Goal: Task Accomplishment & Management: Use online tool/utility

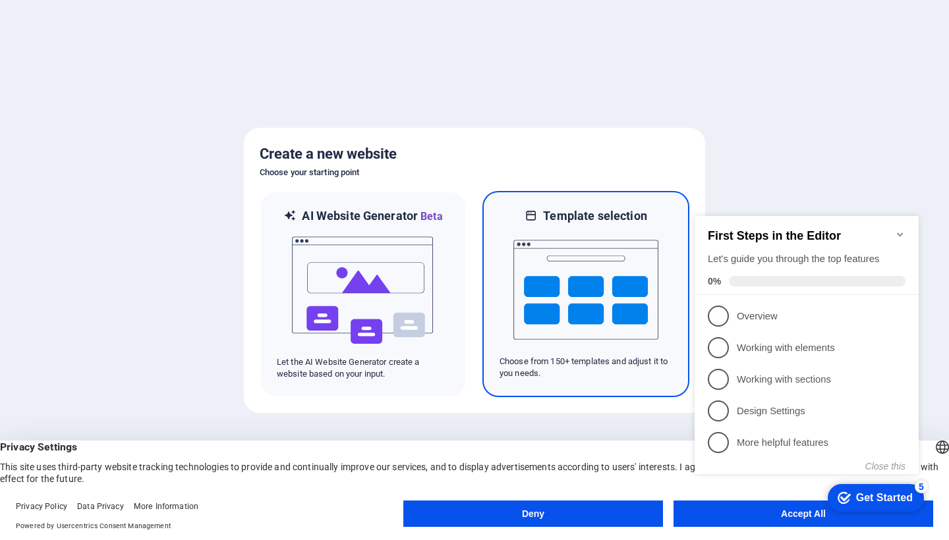
click at [587, 283] on img at bounding box center [585, 290] width 145 height 132
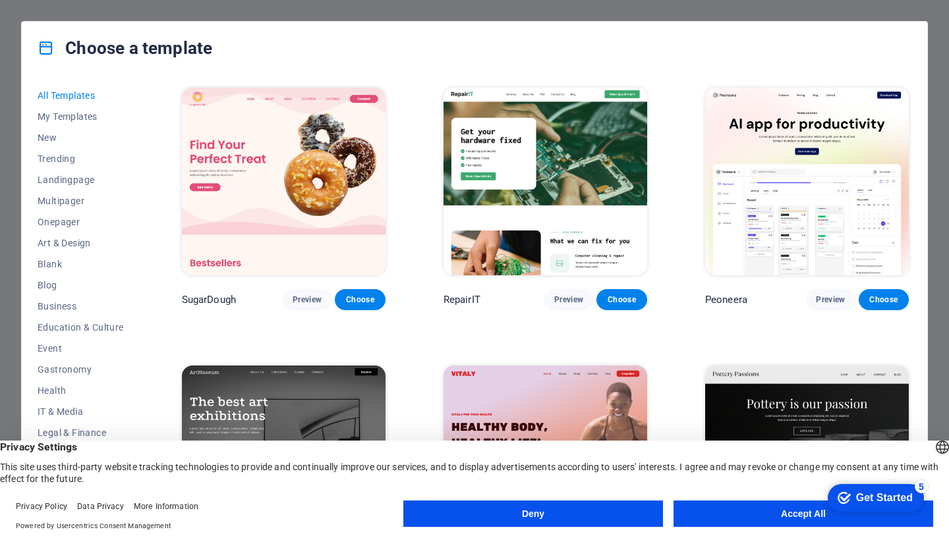
click at [725, 510] on button "Accept All" at bounding box center [804, 514] width 260 height 26
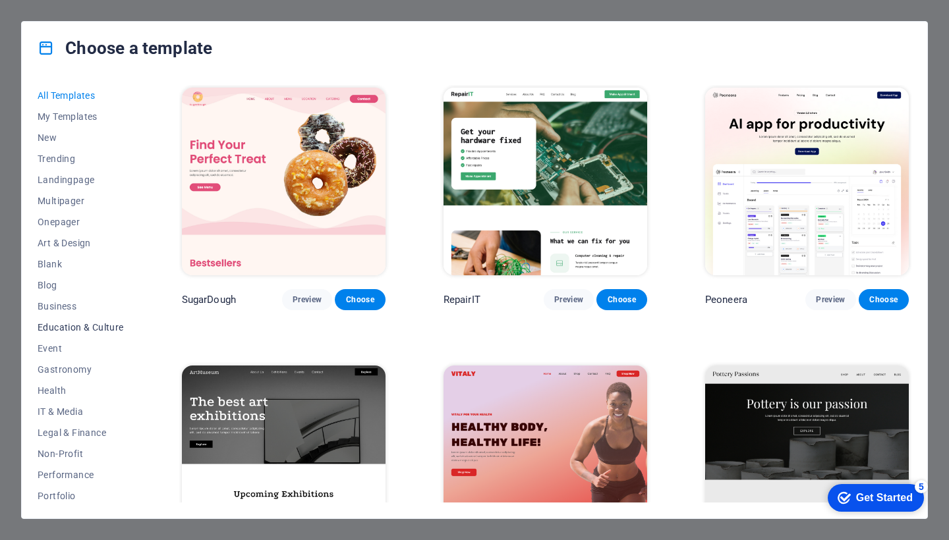
click at [65, 332] on span "Education & Culture" at bounding box center [81, 327] width 86 height 11
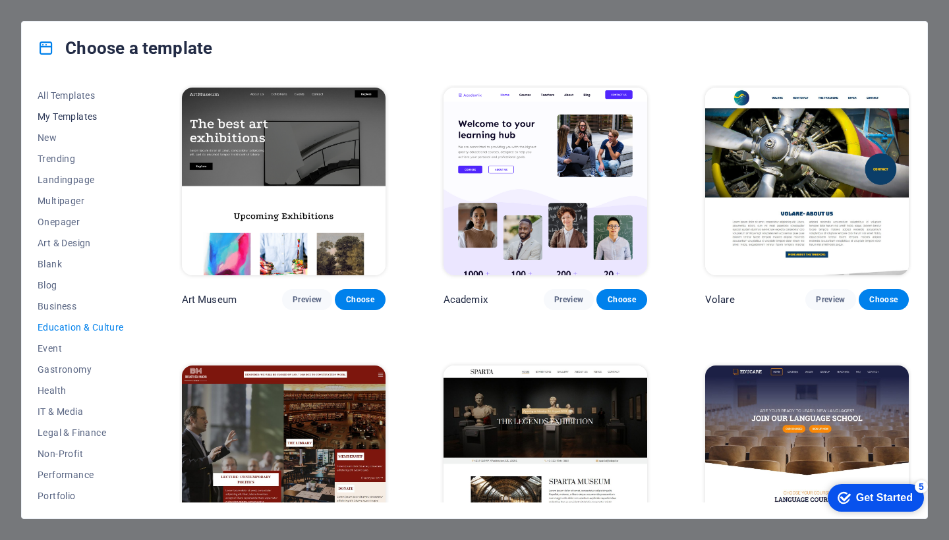
click at [78, 113] on span "My Templates" at bounding box center [81, 116] width 86 height 11
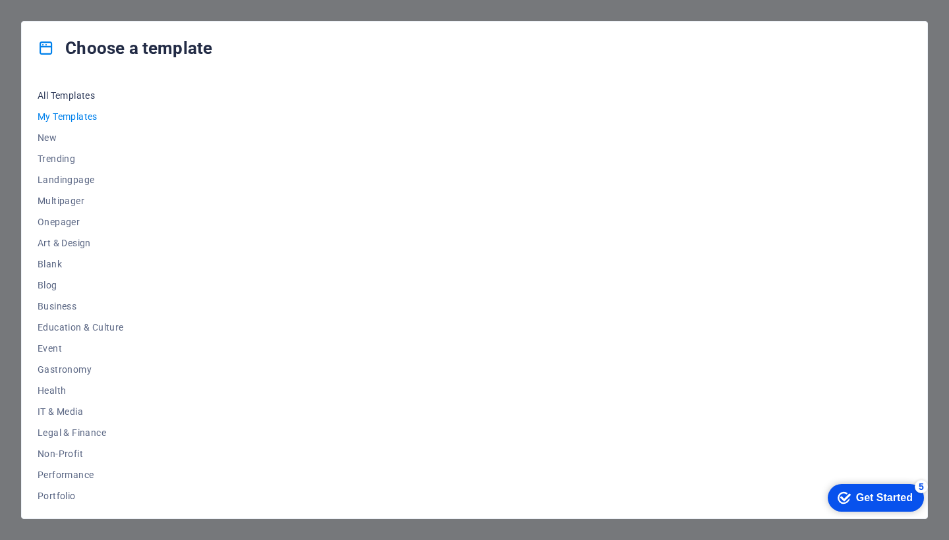
click at [84, 96] on span "All Templates" at bounding box center [81, 95] width 86 height 11
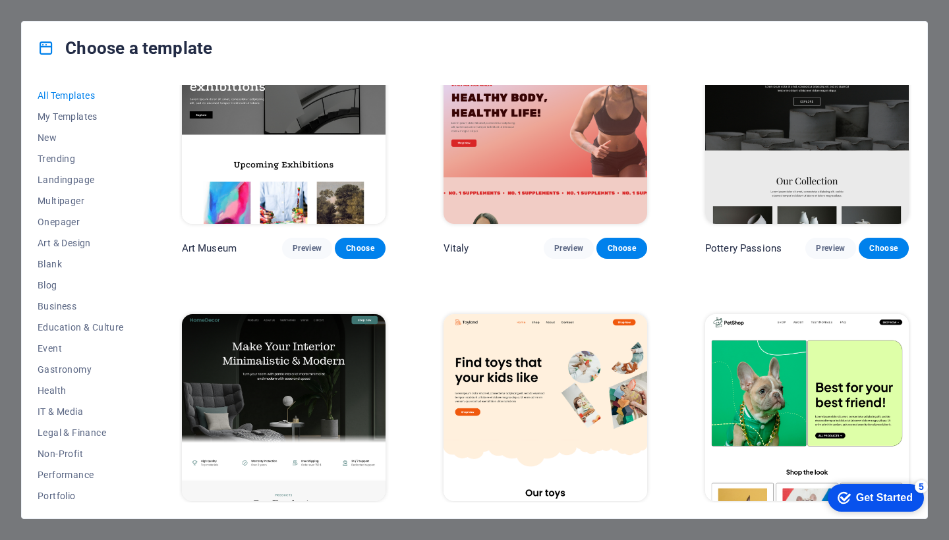
scroll to position [434, 0]
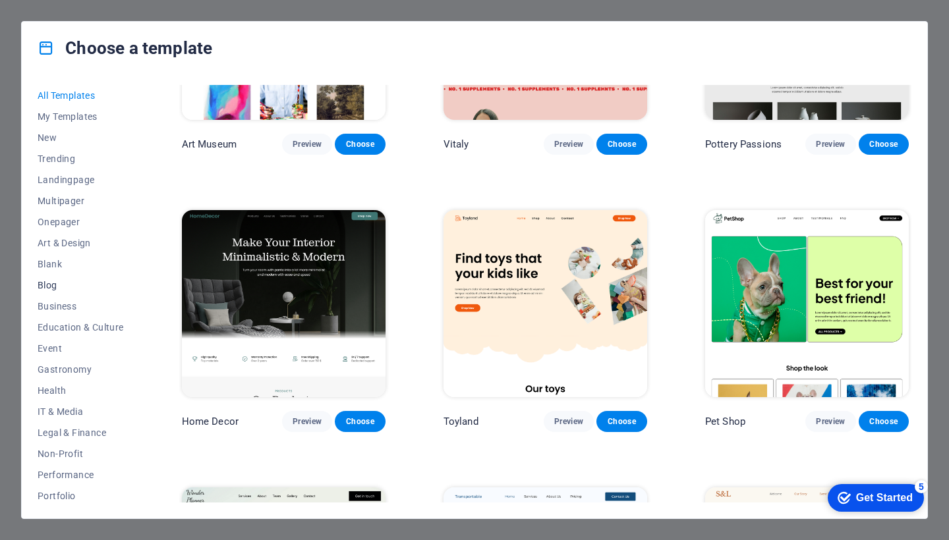
click at [65, 293] on button "Blog" at bounding box center [81, 285] width 86 height 21
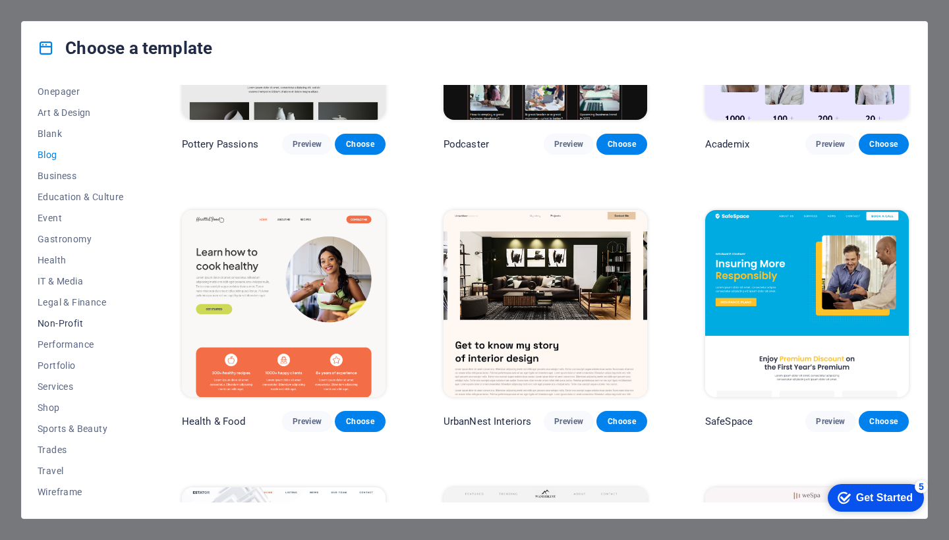
scroll to position [131, 0]
click at [68, 282] on span "IT & Media" at bounding box center [81, 281] width 86 height 11
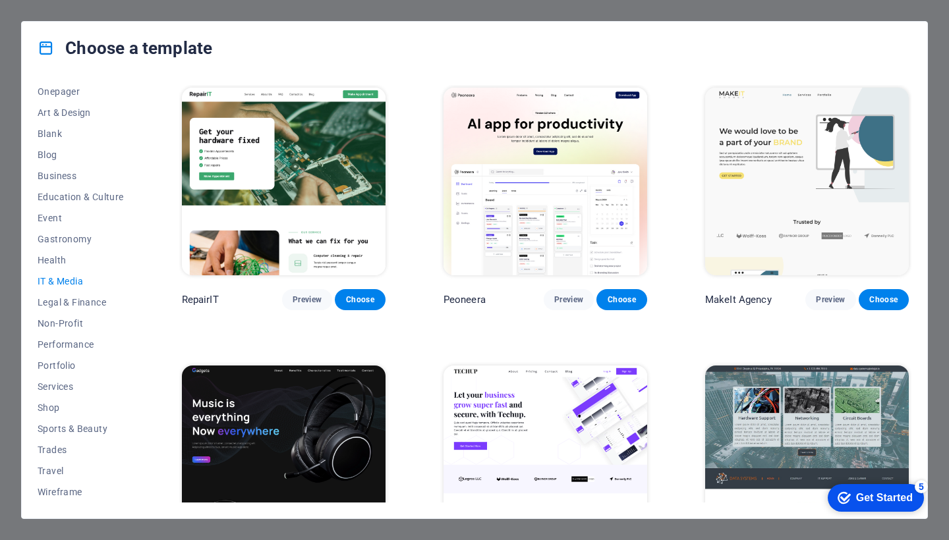
scroll to position [0, 0]
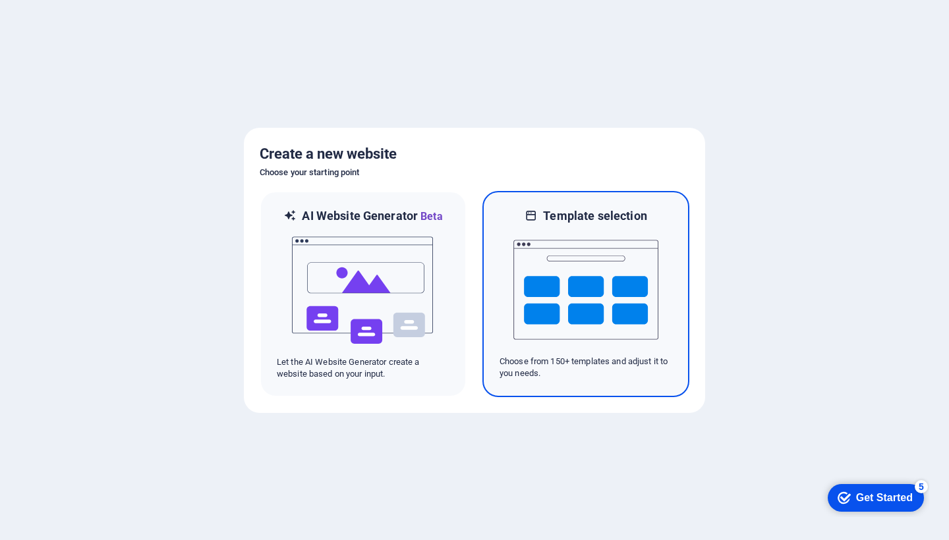
click at [585, 249] on img at bounding box center [585, 290] width 145 height 132
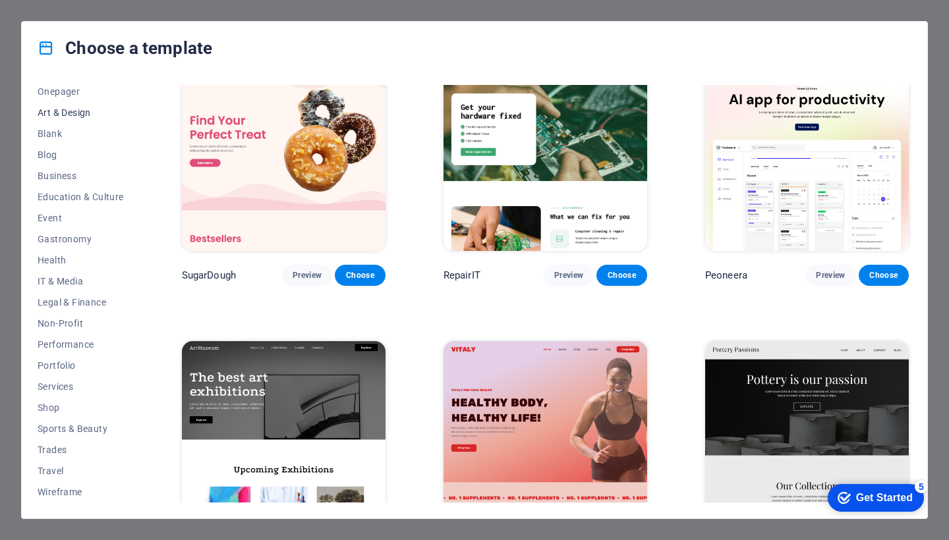
scroll to position [131, 0]
click at [68, 194] on span "Education & Culture" at bounding box center [81, 197] width 86 height 11
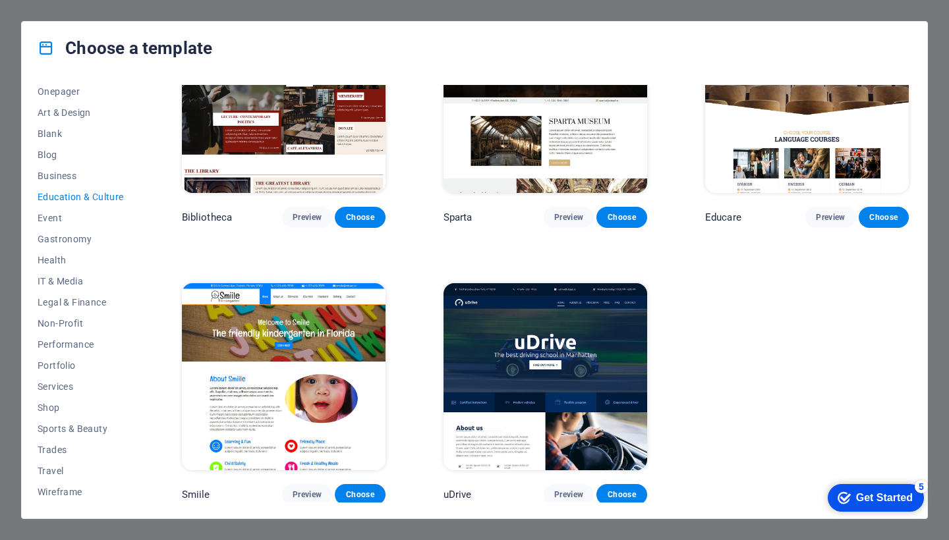
scroll to position [360, 0]
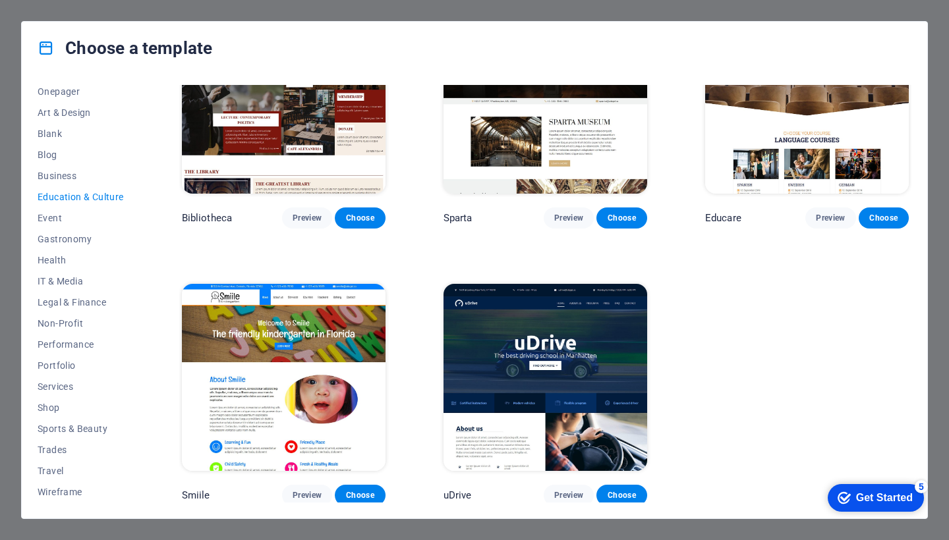
click at [312, 334] on img at bounding box center [284, 378] width 204 height 188
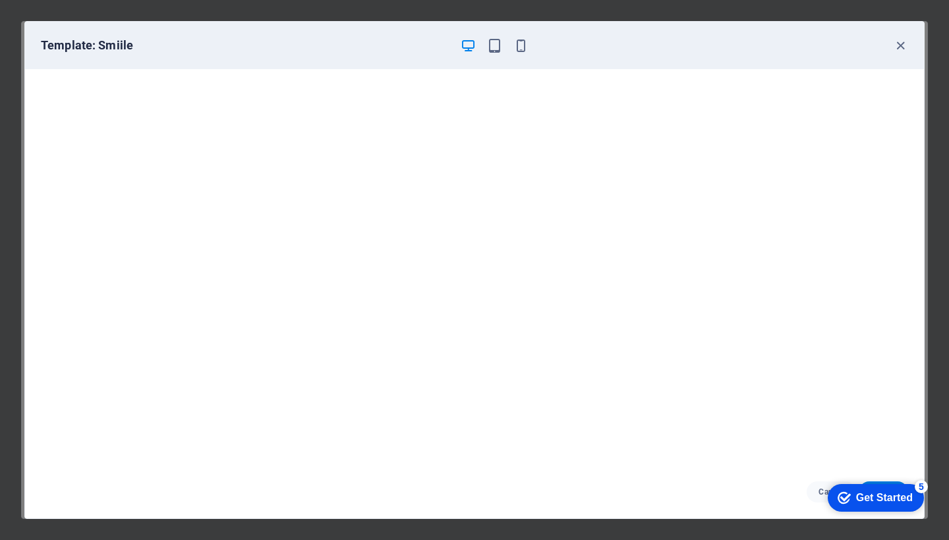
click at [849, 505] on div "checkmark Get Started 5" at bounding box center [876, 498] width 96 height 28
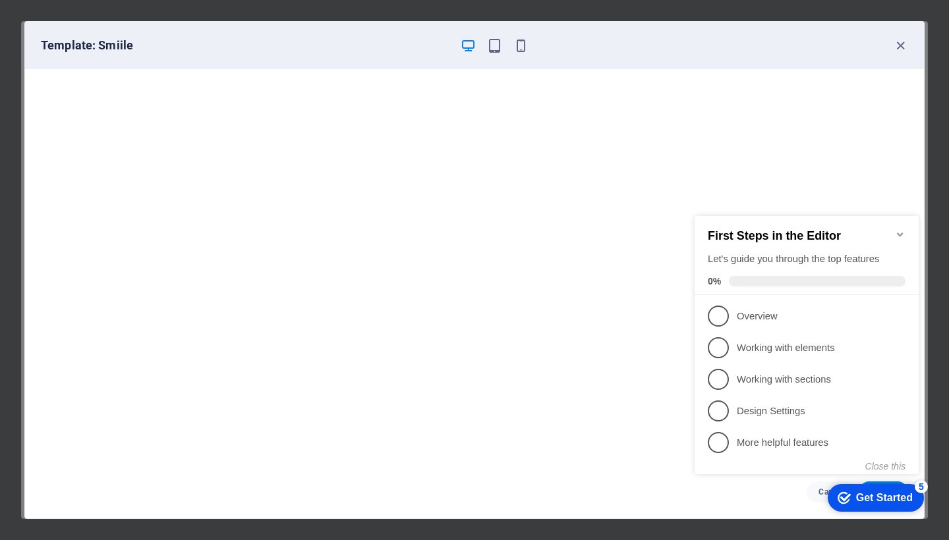
click at [901, 229] on icon "Minimize checklist" at bounding box center [900, 234] width 11 height 11
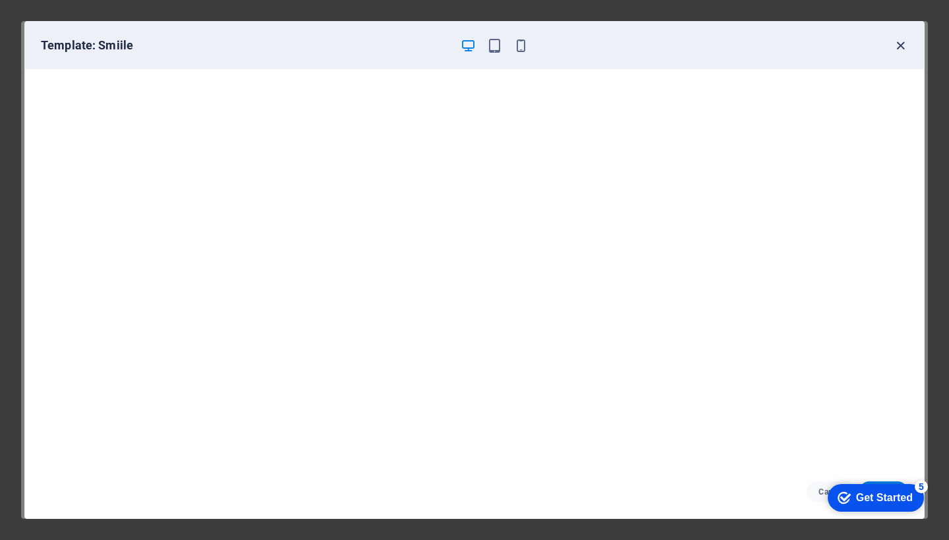
click at [897, 46] on icon "button" at bounding box center [900, 45] width 15 height 15
click at [900, 48] on icon "button" at bounding box center [900, 45] width 15 height 15
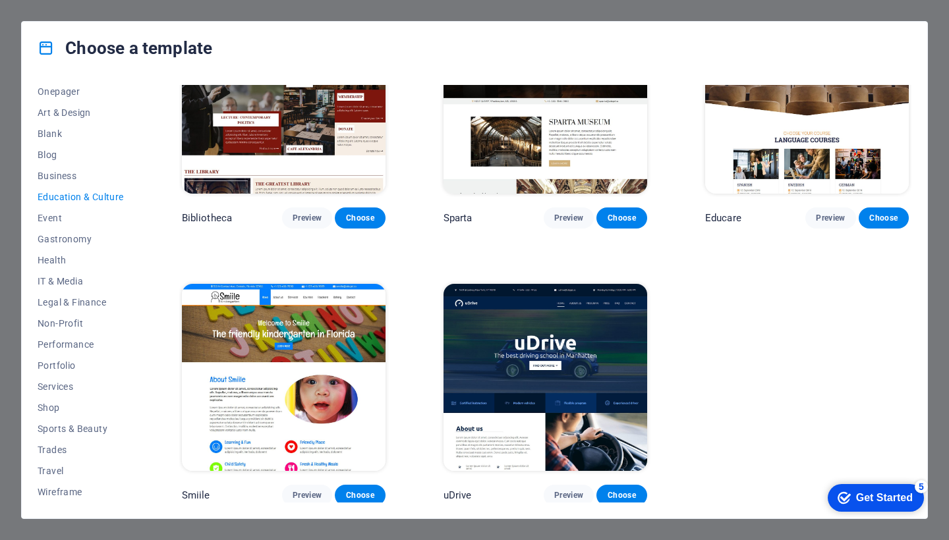
click div "checkmark Get Started 5 First Steps in the Editor Let's guide you through the t…"
click at [851, 505] on icon "checkmark" at bounding box center [844, 498] width 13 height 13
click at [948, 472] on div "First Steps in the Editor Let's guide you through the top features 0% Are you s…" at bounding box center [935, 391] width 224 height 161
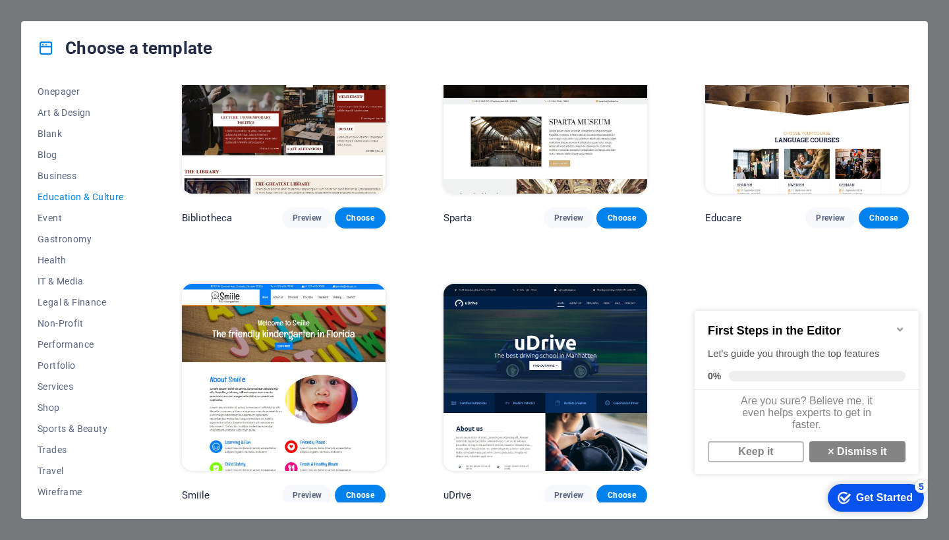
click at [902, 46] on icon "button" at bounding box center [900, 45] width 15 height 15
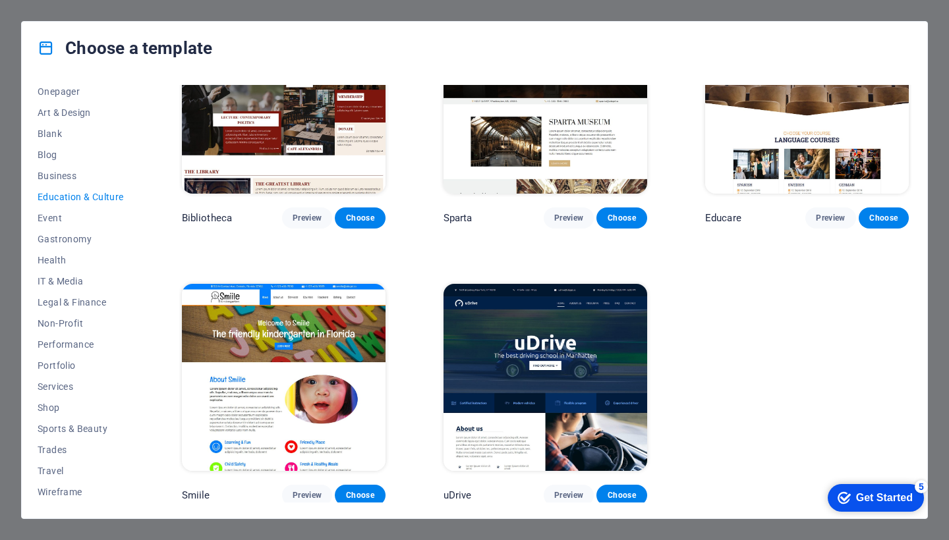
click at [364, 495] on span "Choose" at bounding box center [359, 495] width 29 height 11
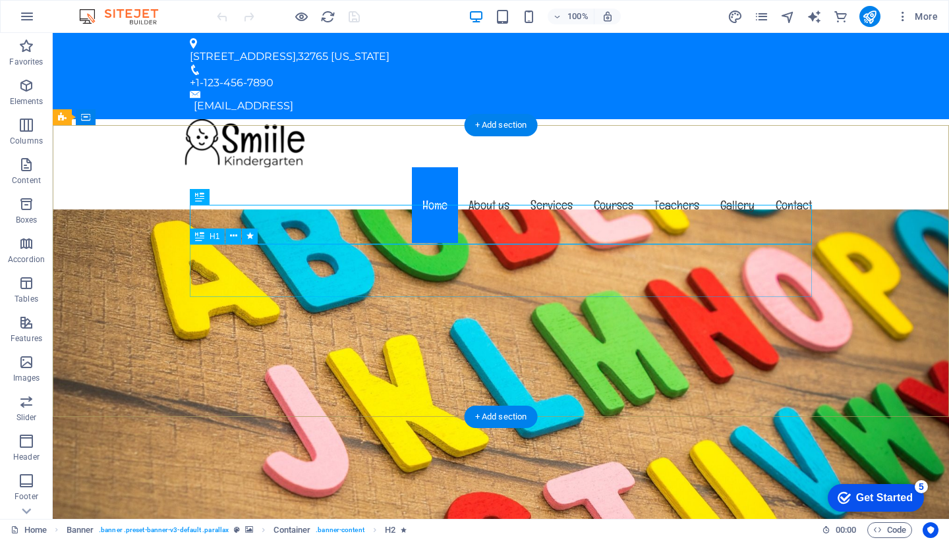
scroll to position [13, 0]
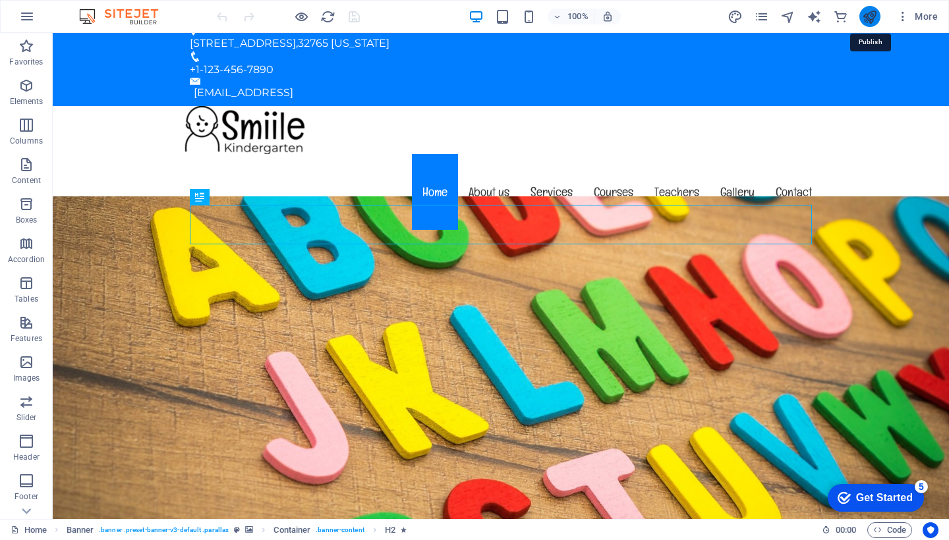
click at [873, 18] on icon "publish" at bounding box center [869, 16] width 15 height 15
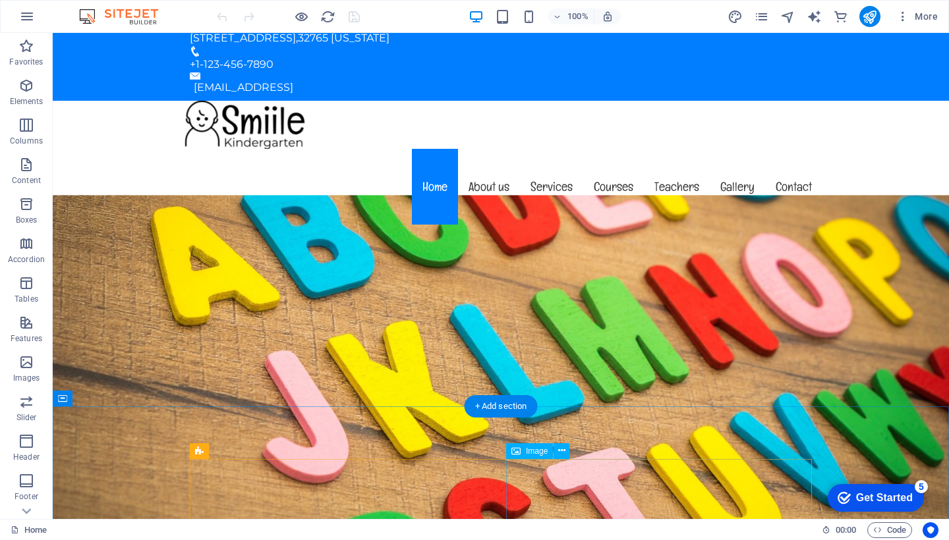
scroll to position [22, 0]
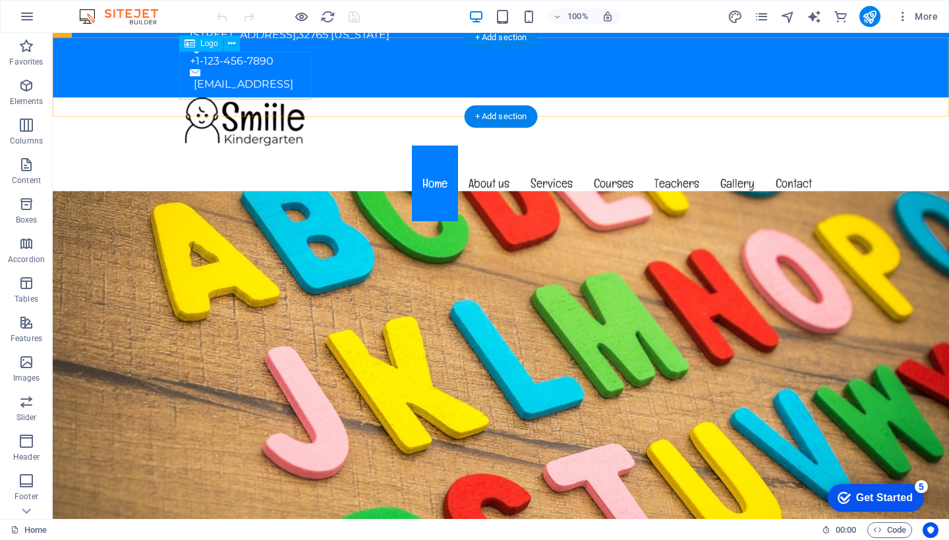
click at [235, 98] on div at bounding box center [500, 122] width 643 height 48
click at [215, 44] on span "Logo" at bounding box center [209, 44] width 18 height 8
click at [231, 43] on icon at bounding box center [231, 44] width 7 height 14
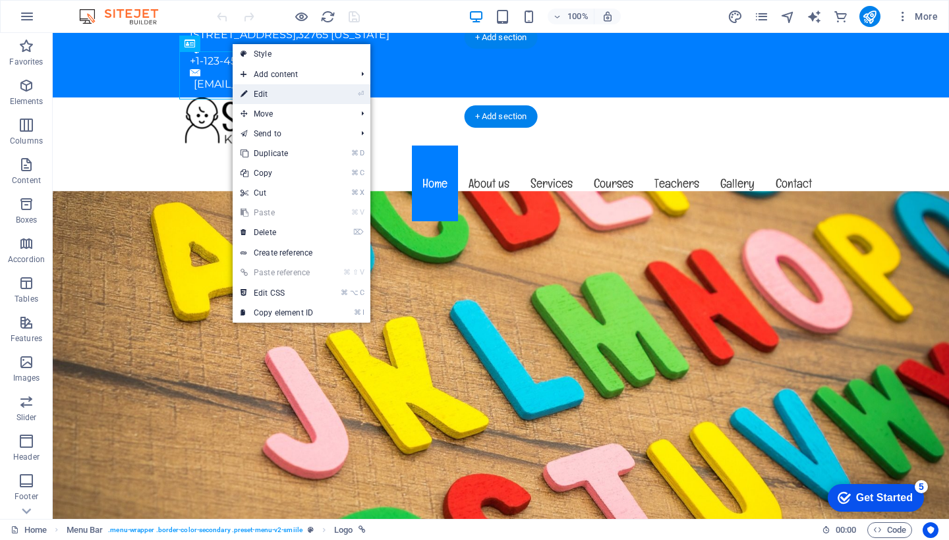
click at [251, 97] on link "⏎ Edit" at bounding box center [277, 94] width 88 height 20
select select "px"
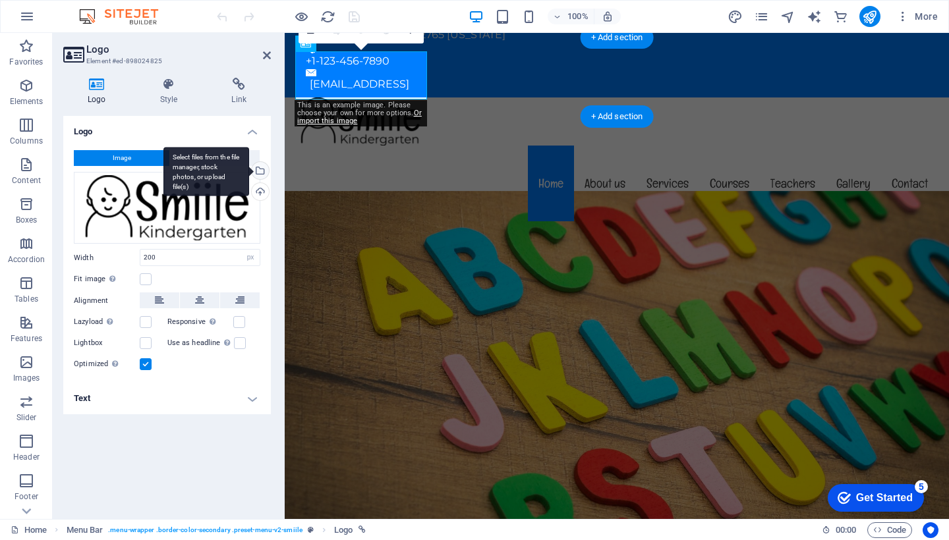
click at [262, 175] on div "Select files from the file manager, stock photos, or upload file(s)" at bounding box center [259, 172] width 20 height 20
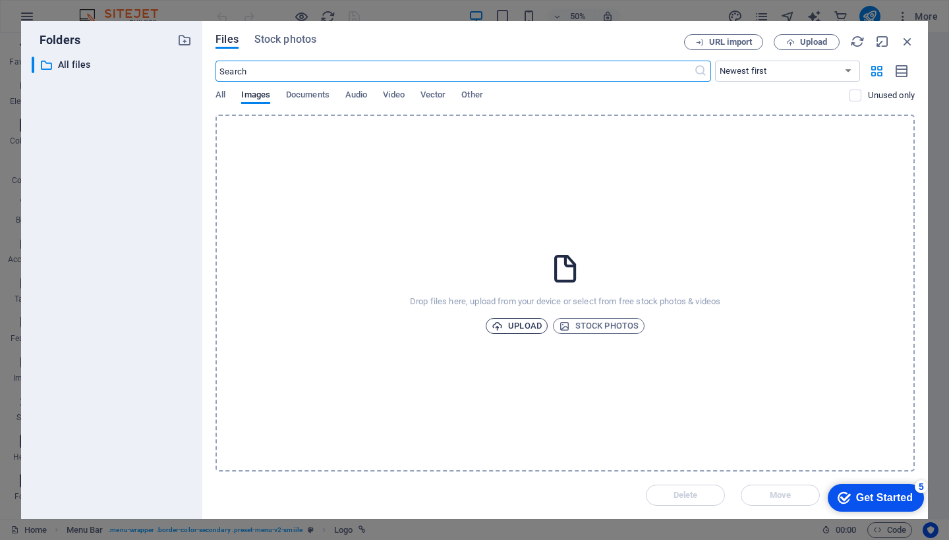
click at [516, 325] on span "Upload" at bounding box center [517, 326] width 50 height 16
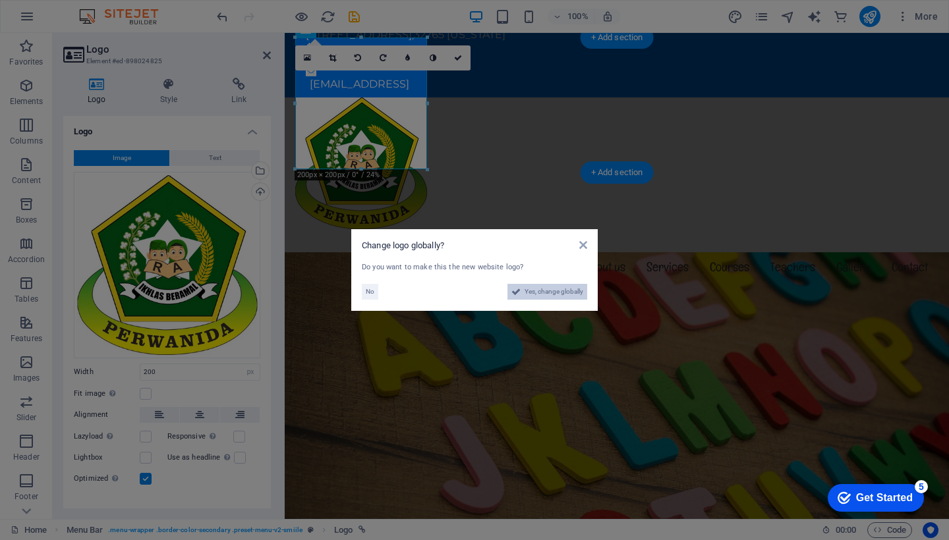
click at [556, 285] on span "Yes, change globally" at bounding box center [554, 292] width 59 height 16
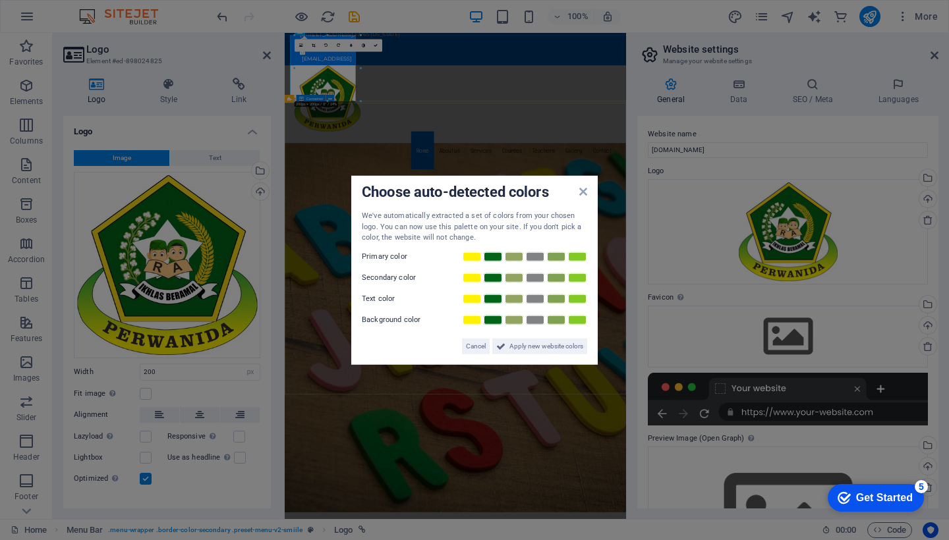
drag, startPoint x: 502, startPoint y: 517, endPoint x: 328, endPoint y: 334, distance: 252.7
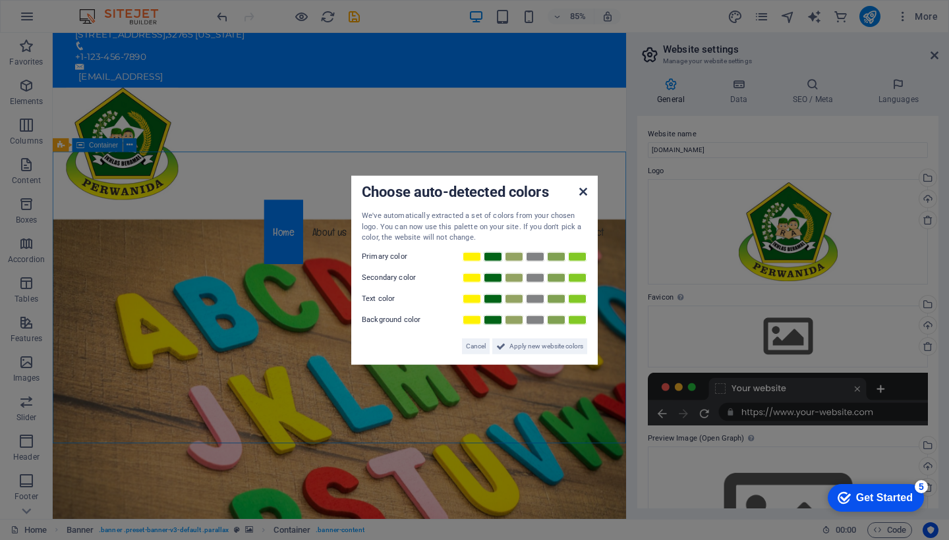
click at [585, 194] on icon at bounding box center [583, 192] width 8 height 11
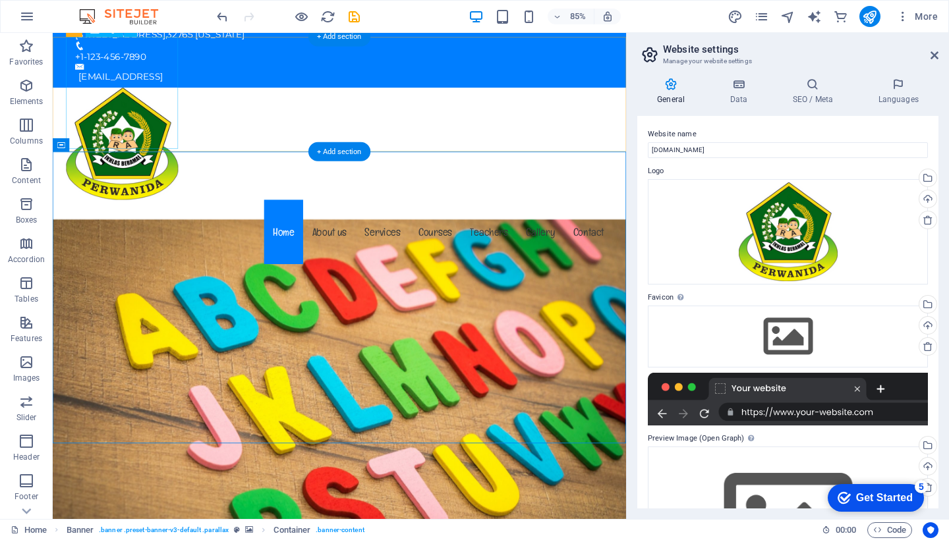
click at [151, 136] on div at bounding box center [390, 164] width 643 height 132
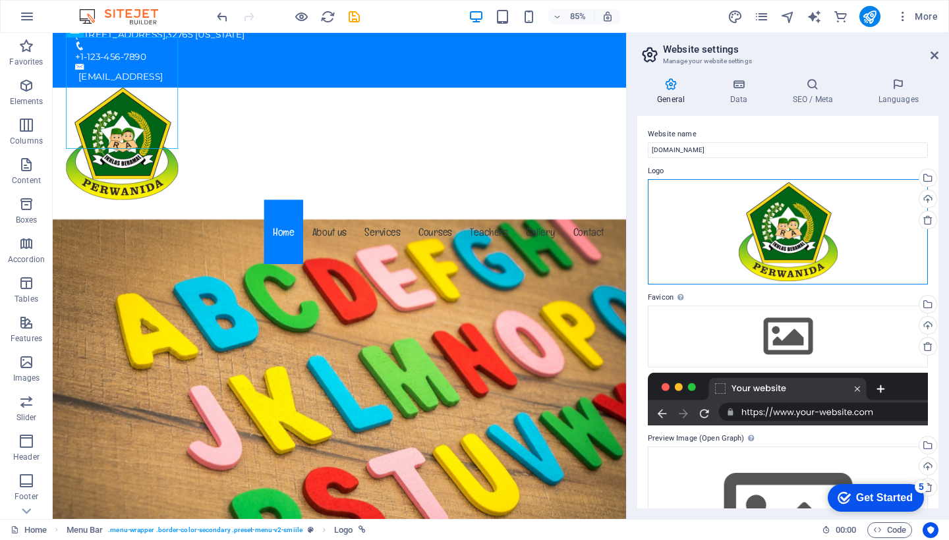
click at [778, 230] on div "Drag files here, click to choose files or select files from Files or our free s…" at bounding box center [788, 231] width 280 height 105
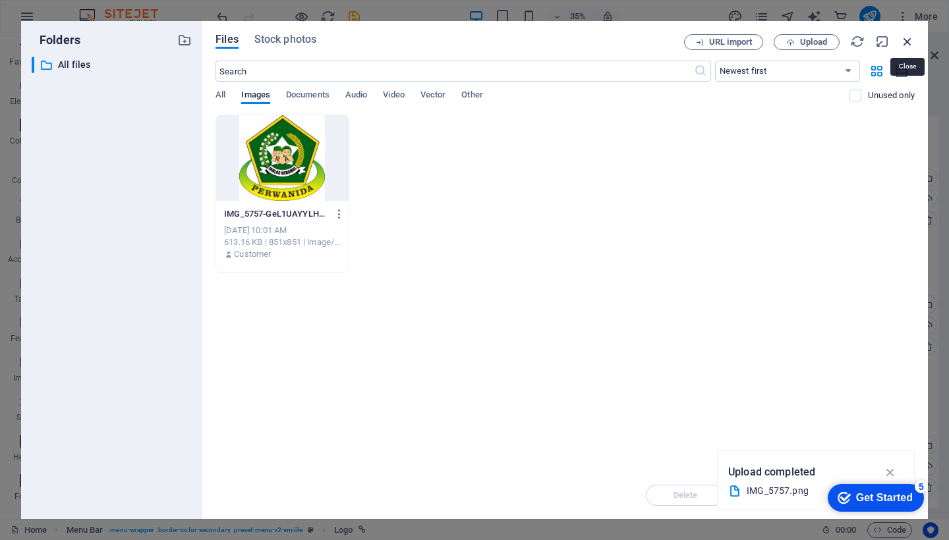
click at [909, 42] on icon "button" at bounding box center [907, 41] width 15 height 15
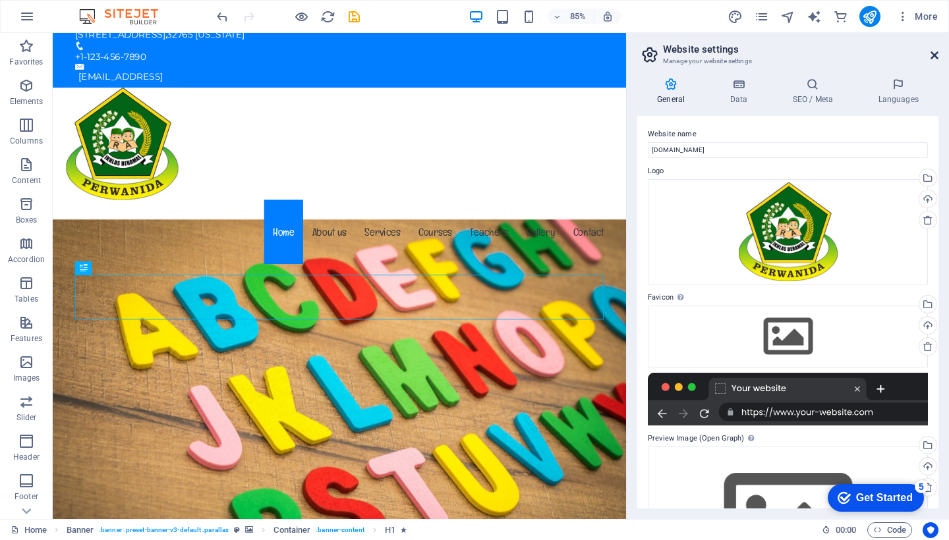
click at [931, 59] on icon at bounding box center [935, 55] width 8 height 11
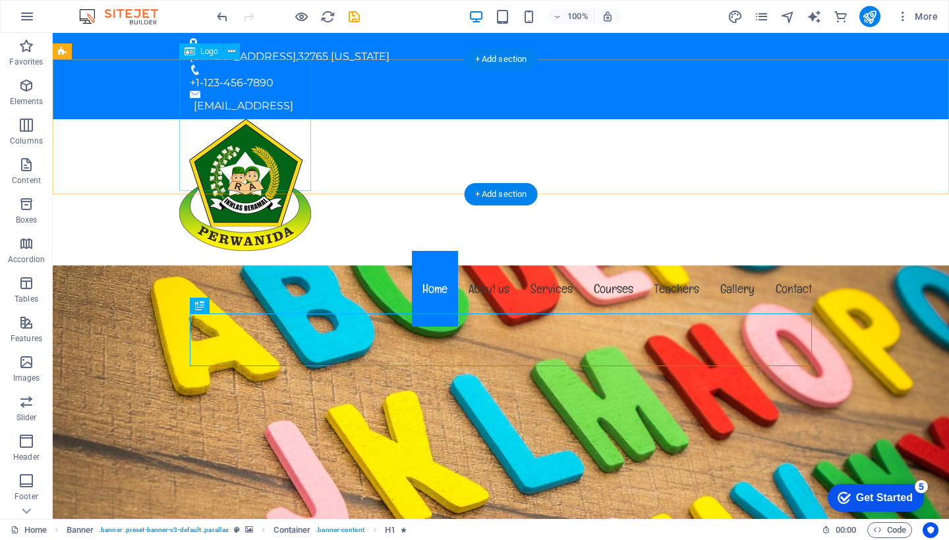
click at [260, 127] on div at bounding box center [500, 185] width 643 height 132
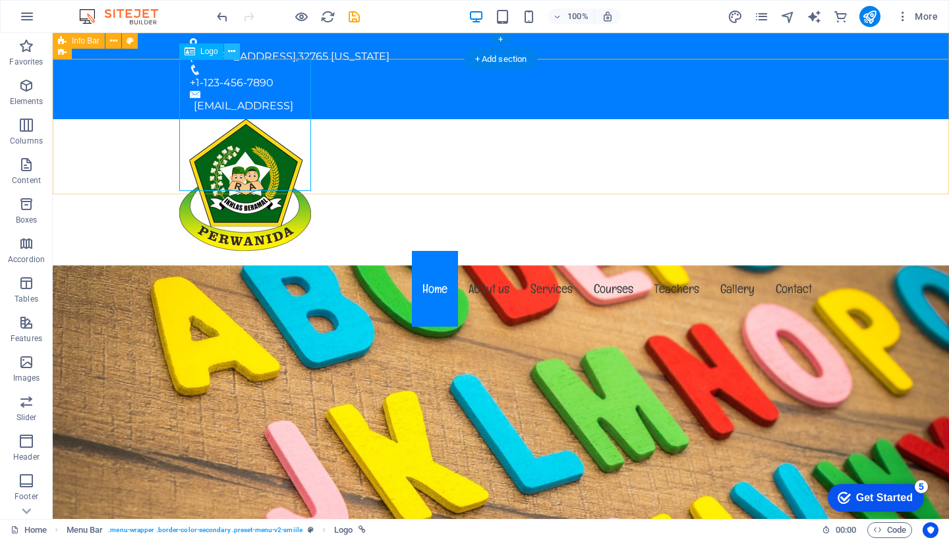
click at [229, 53] on icon at bounding box center [231, 52] width 7 height 14
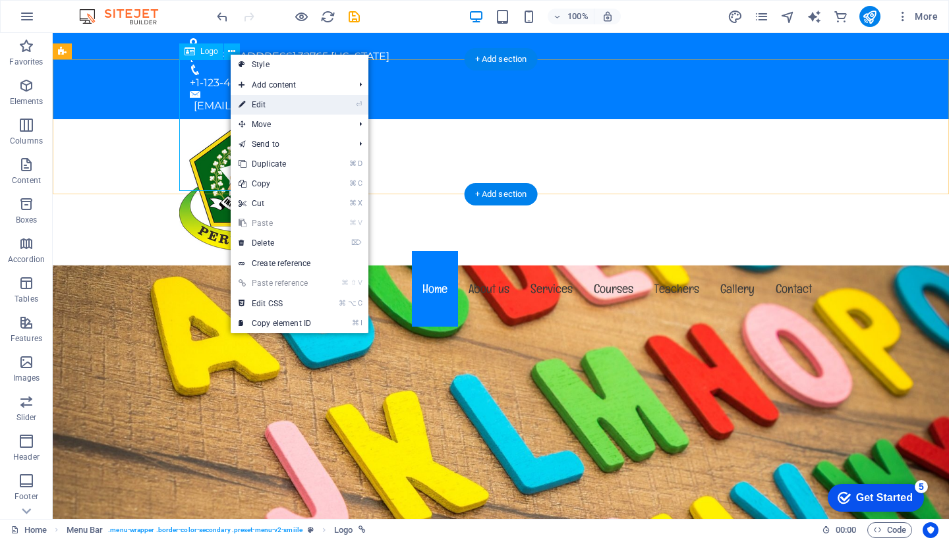
click at [260, 100] on link "⏎ Edit" at bounding box center [275, 105] width 88 height 20
select select "px"
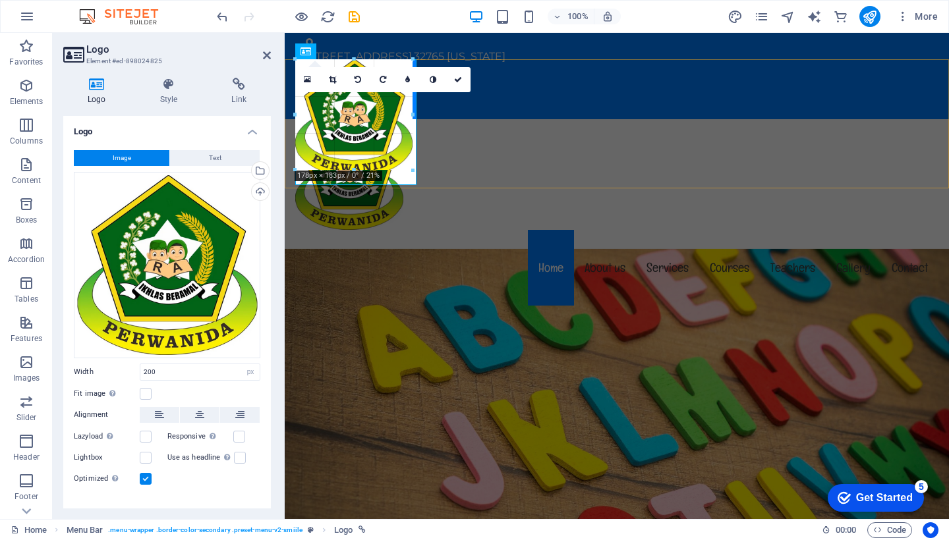
drag, startPoint x: 426, startPoint y: 190, endPoint x: 403, endPoint y: 134, distance: 61.4
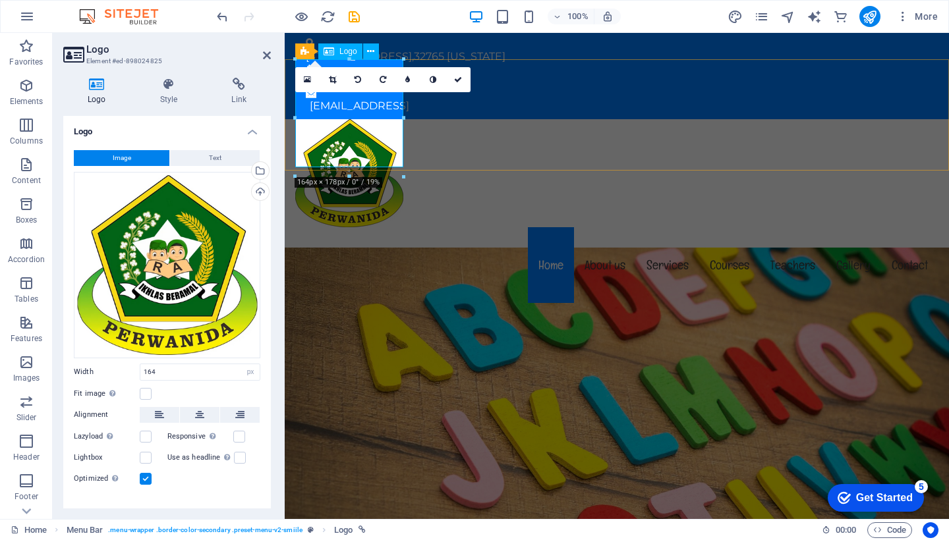
type input "164"
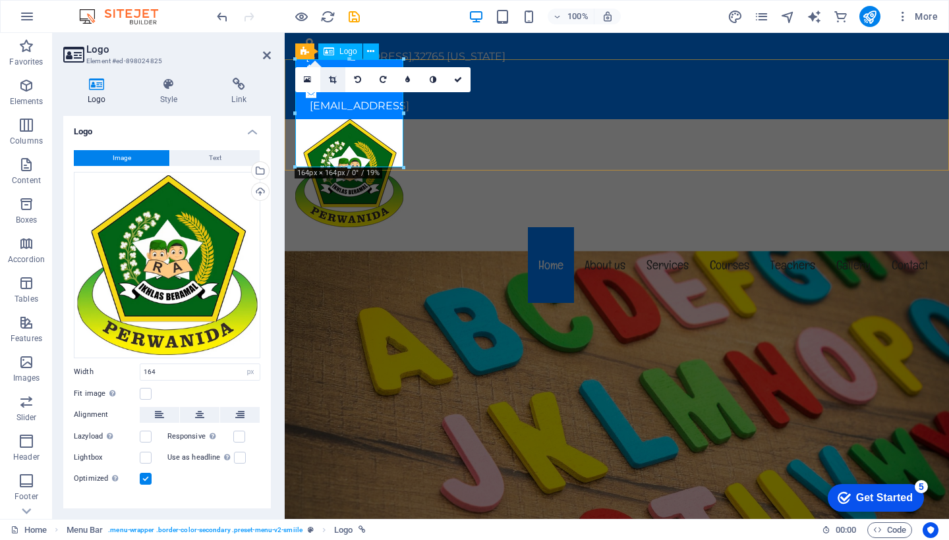
click at [334, 82] on icon at bounding box center [332, 80] width 7 height 8
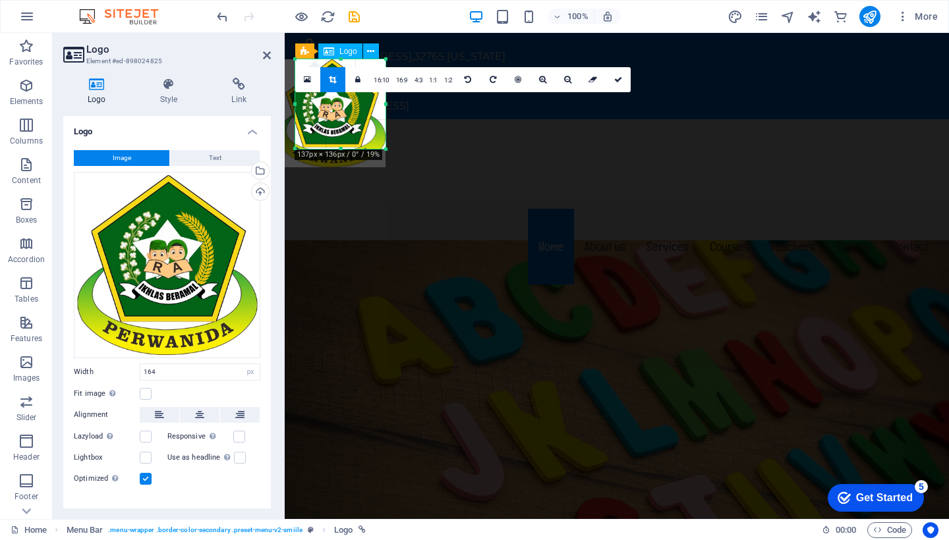
drag, startPoint x: 297, startPoint y: 165, endPoint x: 314, endPoint y: 147, distance: 25.6
click at [314, 147] on div "180 170 160 150 140 130 120 110 100 90 80 70 60 50 40 30 20 10 0 -10 -20 -30 -4…" at bounding box center [340, 104] width 90 height 90
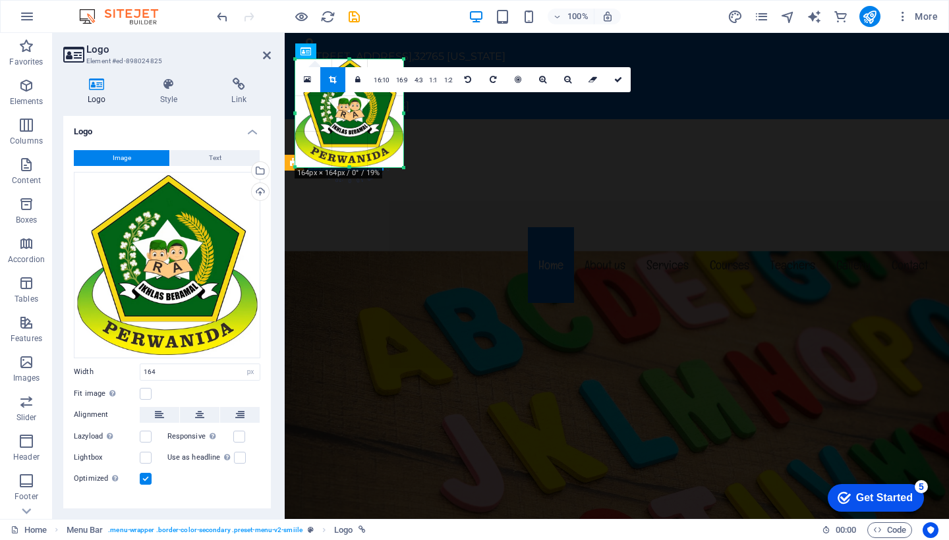
drag, startPoint x: 297, startPoint y: 148, endPoint x: 276, endPoint y: 164, distance: 27.3
click at [276, 164] on div "Logo Element #ed-898024825 Logo Style Link Logo Image Text Drag files here, cli…" at bounding box center [501, 276] width 896 height 486
click at [516, 77] on icon at bounding box center [518, 80] width 7 height 8
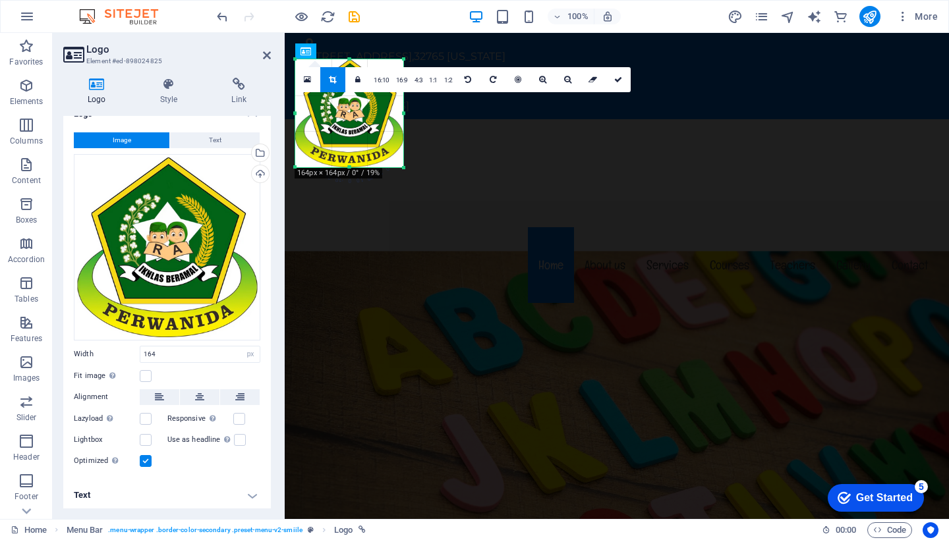
scroll to position [17, 0]
click at [165, 82] on icon at bounding box center [169, 84] width 67 height 13
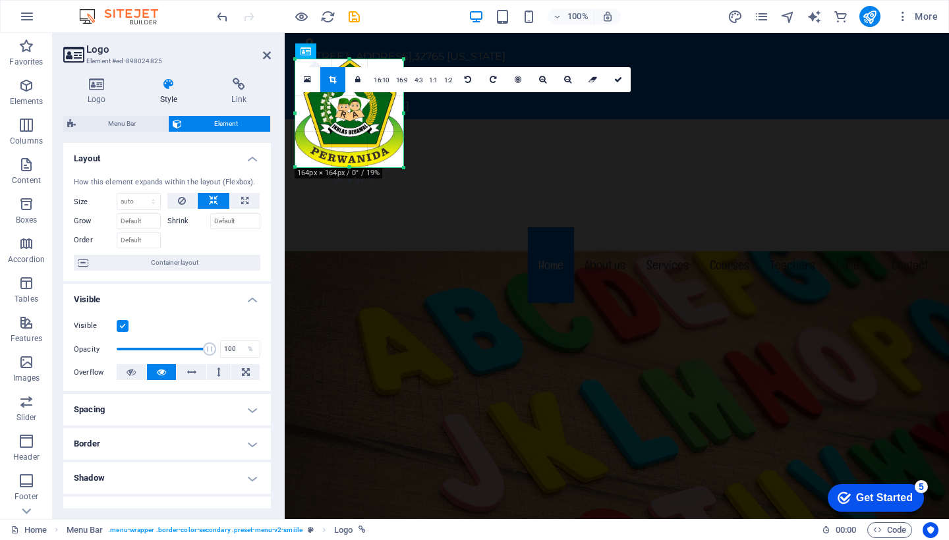
click at [245, 410] on h4 "Spacing" at bounding box center [167, 410] width 208 height 32
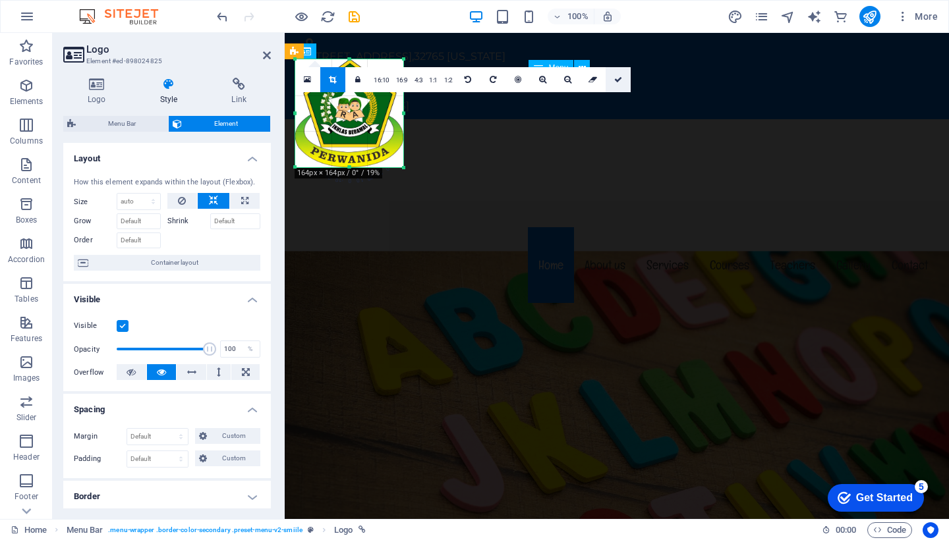
click at [616, 85] on link at bounding box center [618, 79] width 25 height 25
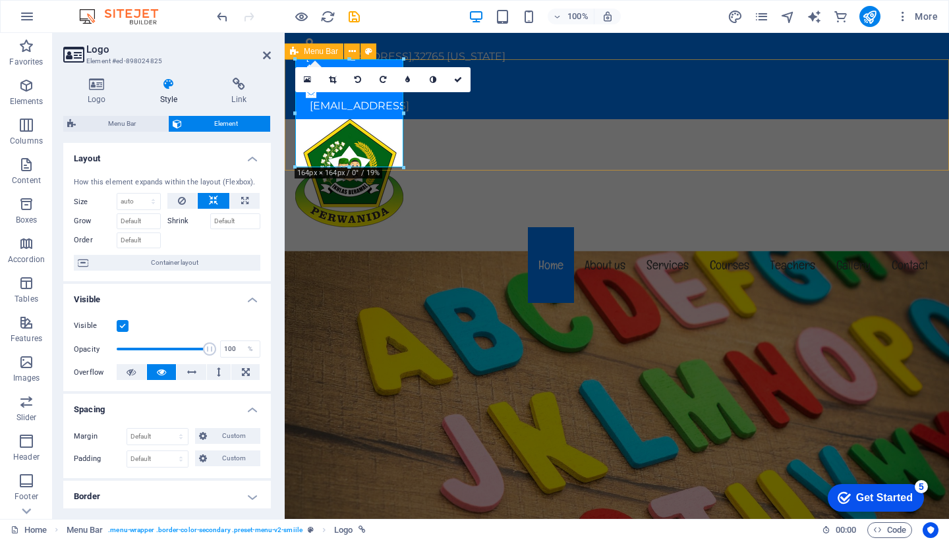
click at [493, 121] on div "Menu Home About us Services Courses Teachers Gallery Contact" at bounding box center [617, 212] width 664 height 187
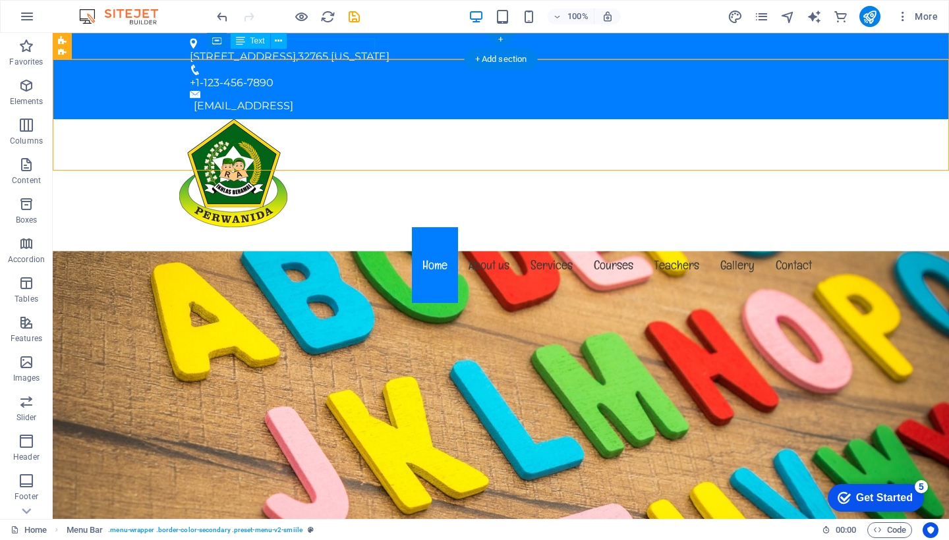
click at [368, 51] on div "353 N Central Ave, , 32765 Florida" at bounding box center [496, 57] width 612 height 16
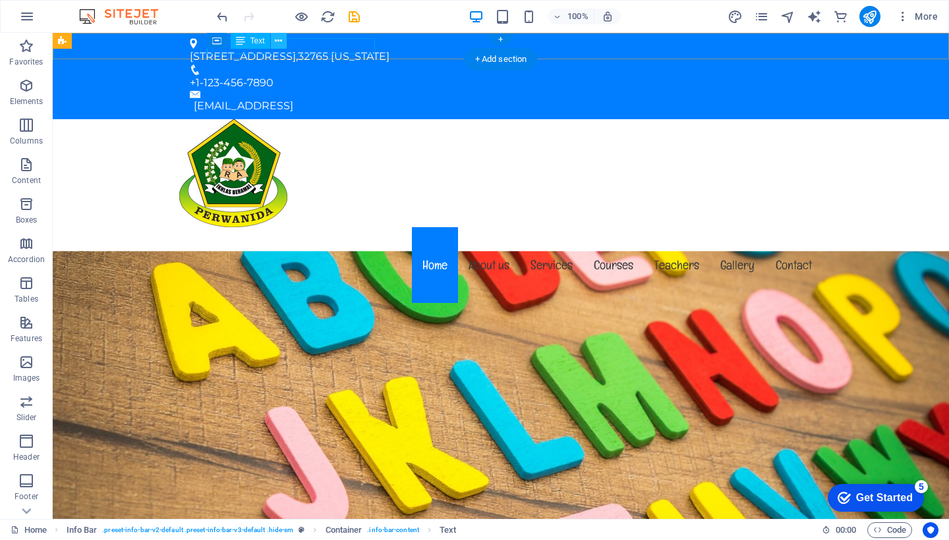
click at [276, 40] on icon at bounding box center [278, 41] width 7 height 14
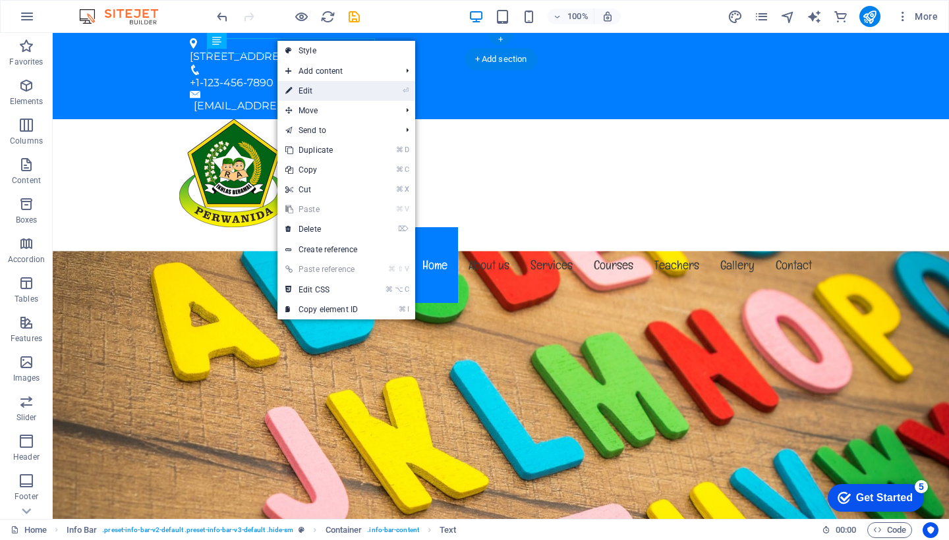
click at [297, 92] on link "⏎ Edit" at bounding box center [321, 91] width 88 height 20
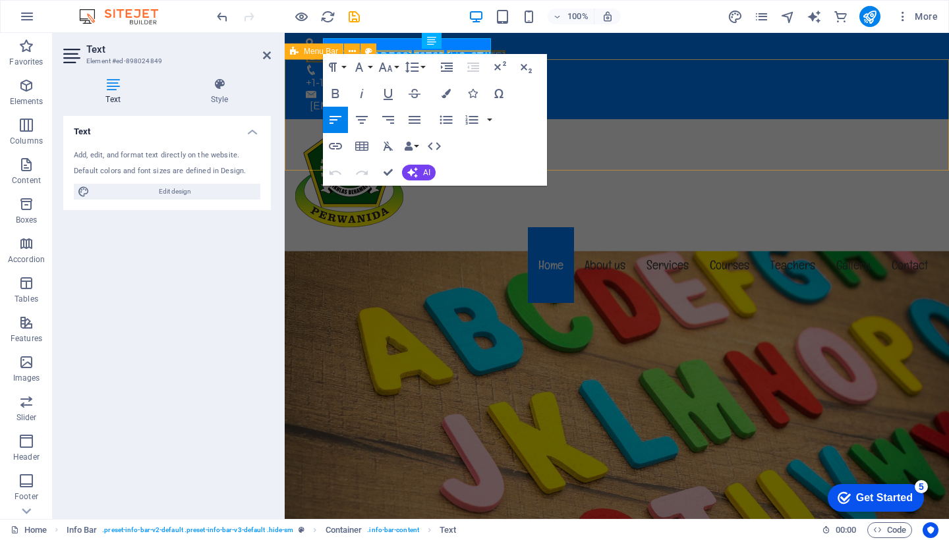
click at [614, 160] on div "Menu Home About us Services Courses Teachers Gallery Contact" at bounding box center [617, 212] width 664 height 187
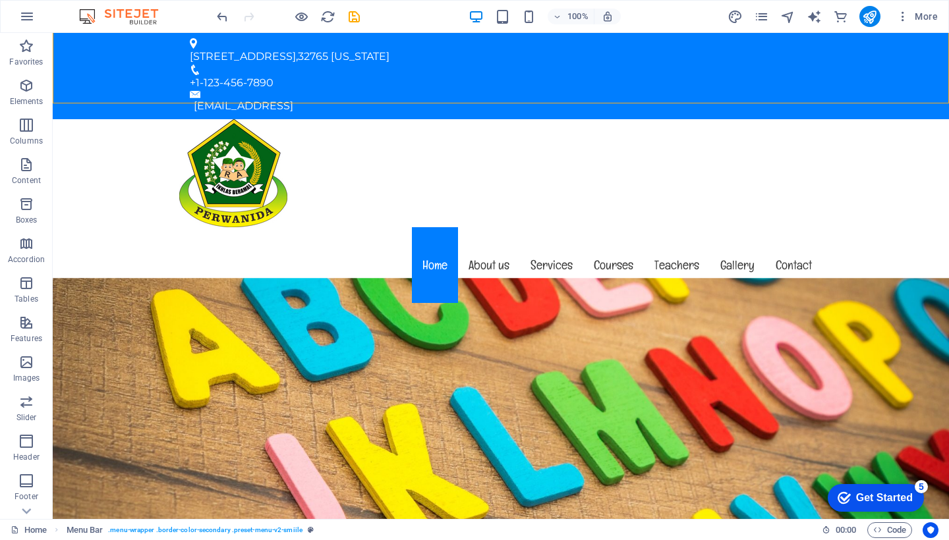
scroll to position [67, 0]
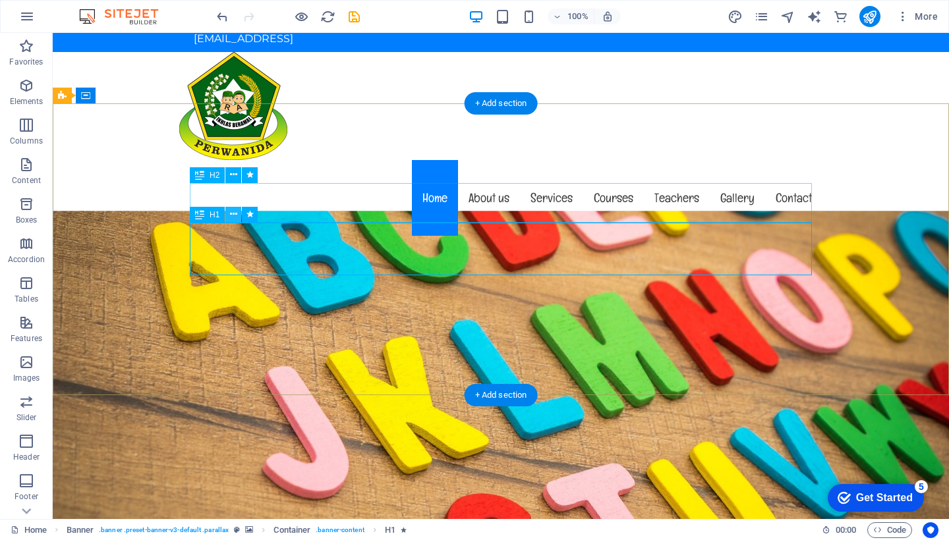
click at [236, 214] on icon at bounding box center [233, 215] width 7 height 14
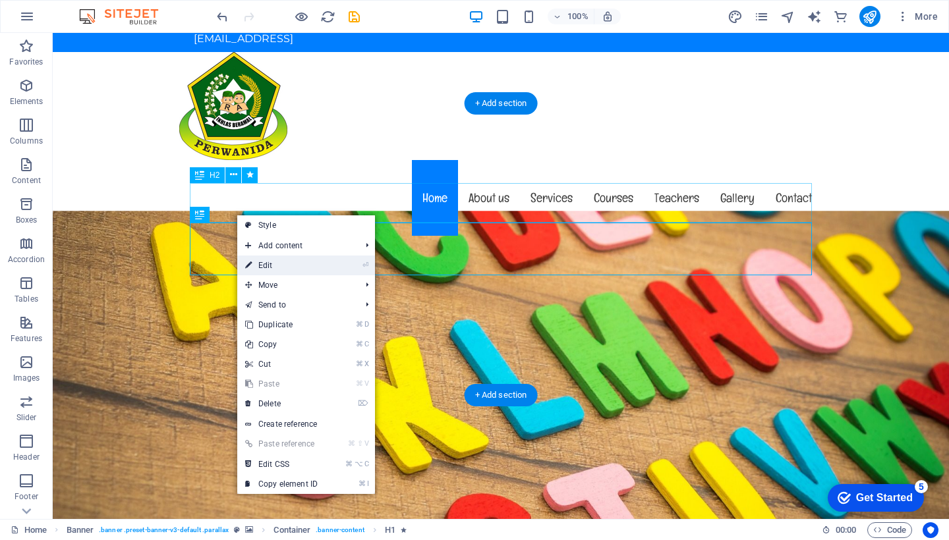
click at [264, 267] on link "⏎ Edit" at bounding box center [281, 266] width 88 height 20
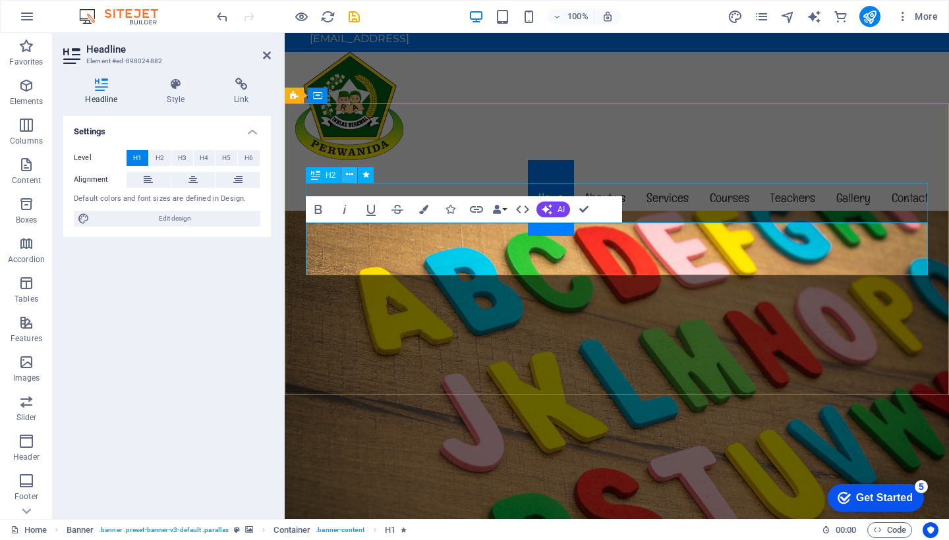
click at [351, 178] on icon at bounding box center [349, 175] width 7 height 14
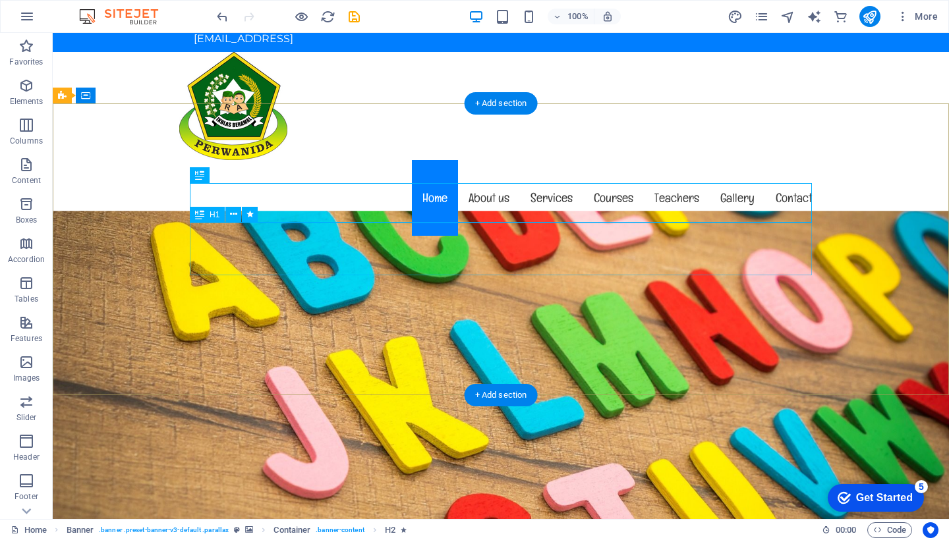
click at [232, 216] on icon at bounding box center [233, 215] width 7 height 14
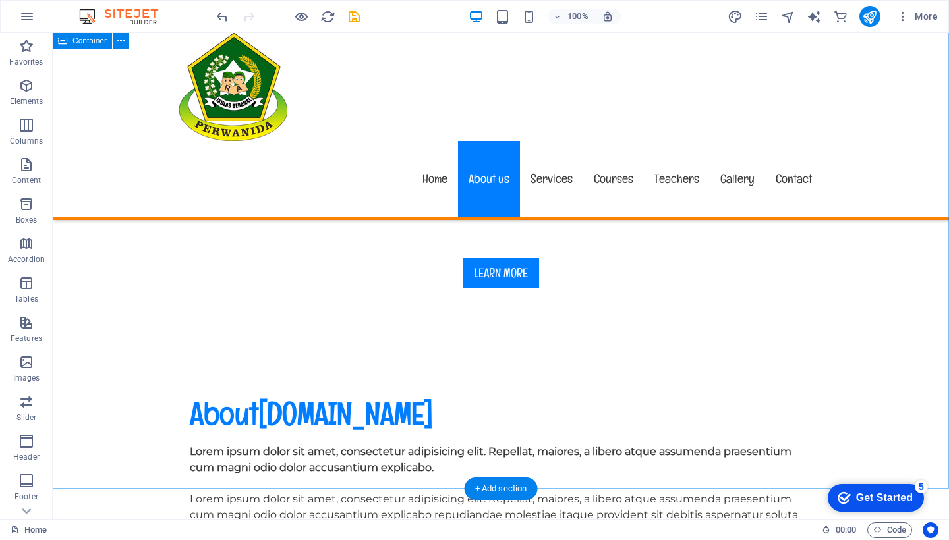
scroll to position [552, 0]
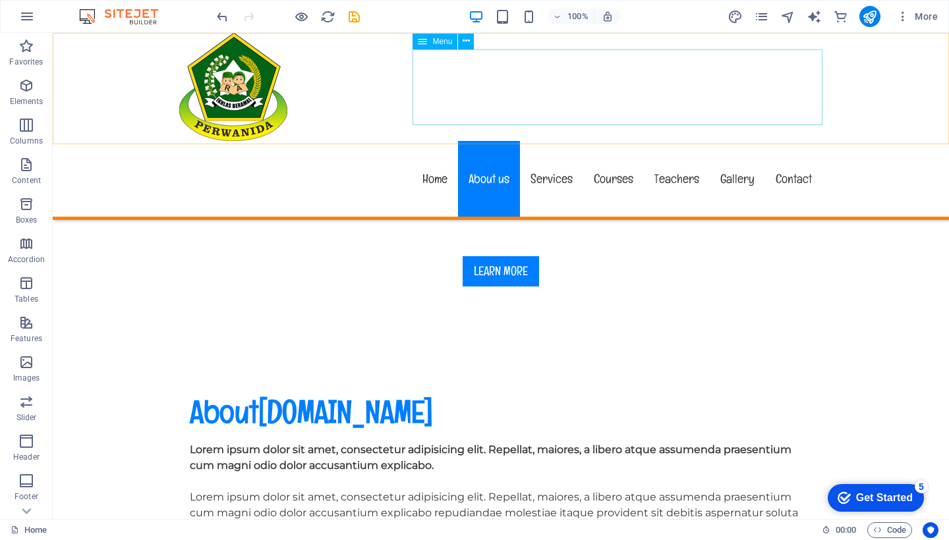
click at [442, 141] on nav "Home About us Services Courses Teachers Gallery Contact" at bounding box center [500, 179] width 643 height 76
click at [676, 141] on nav "Home About us Services Courses Teachers Gallery Contact" at bounding box center [500, 179] width 643 height 76
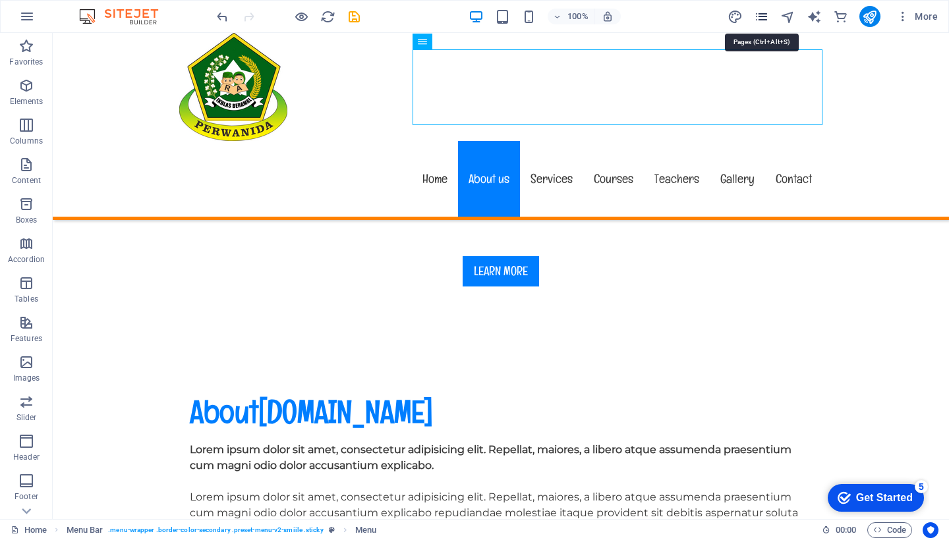
click at [758, 19] on icon "pages" at bounding box center [761, 16] width 15 height 15
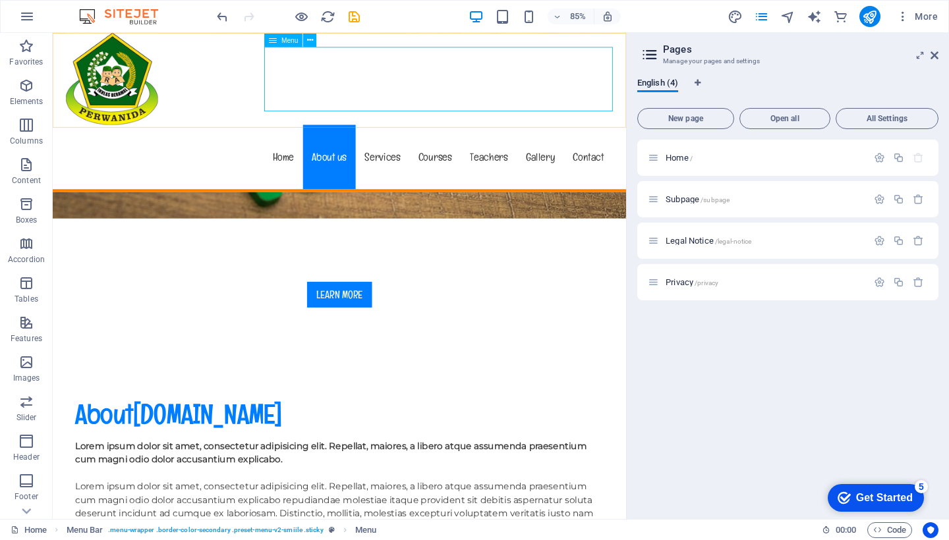
click at [577, 141] on nav "Home About us Services Courses Teachers Gallery Contact" at bounding box center [390, 179] width 643 height 76
click at [687, 196] on span "Subpage /subpage" at bounding box center [698, 199] width 64 height 10
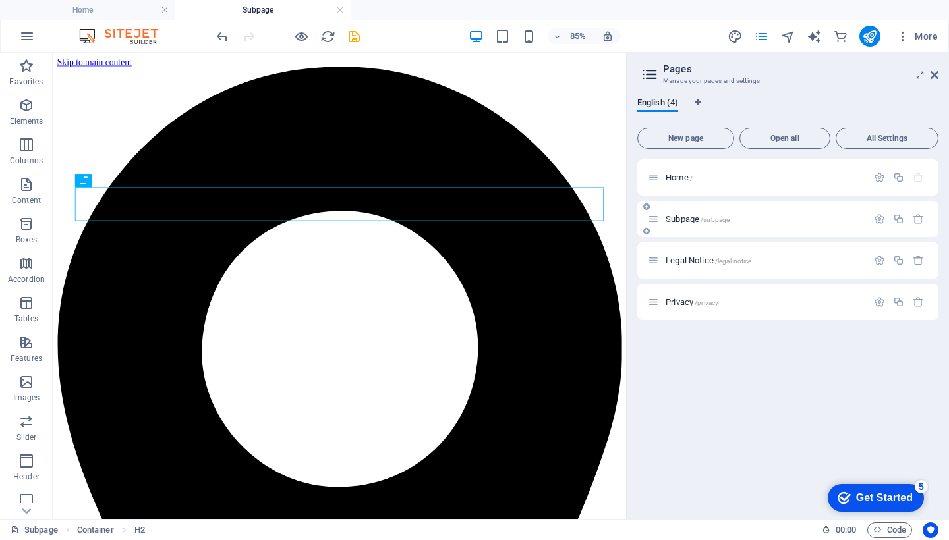
scroll to position [0, 0]
click at [685, 258] on span "Legal Notice /legal-notice" at bounding box center [709, 261] width 86 height 10
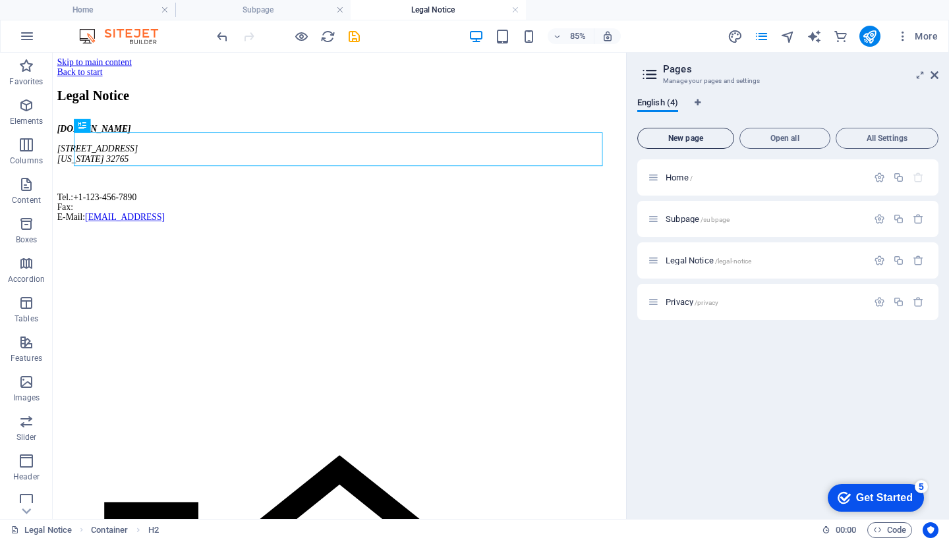
click at [688, 139] on span "New page" at bounding box center [685, 138] width 85 height 8
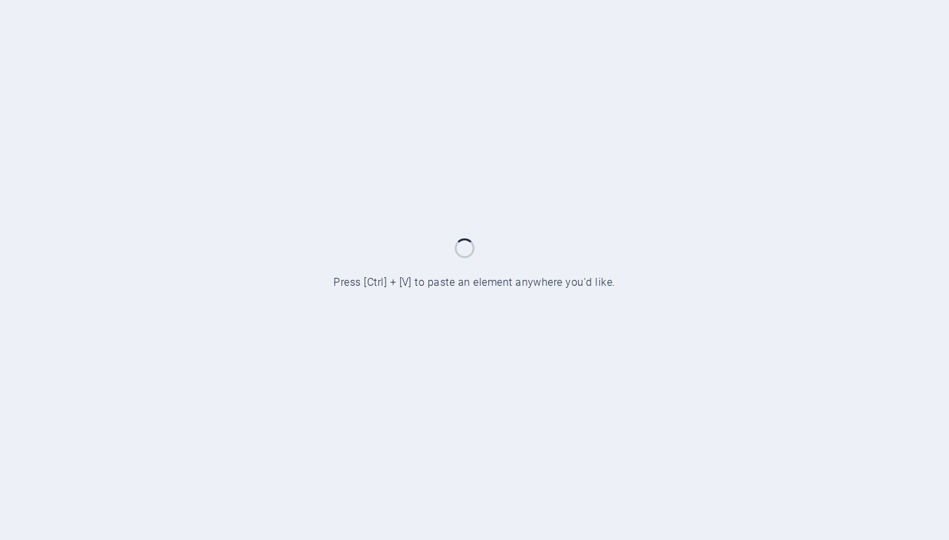
click at [712, 73] on div at bounding box center [474, 270] width 949 height 540
